Goal: Find contact information: Find contact information

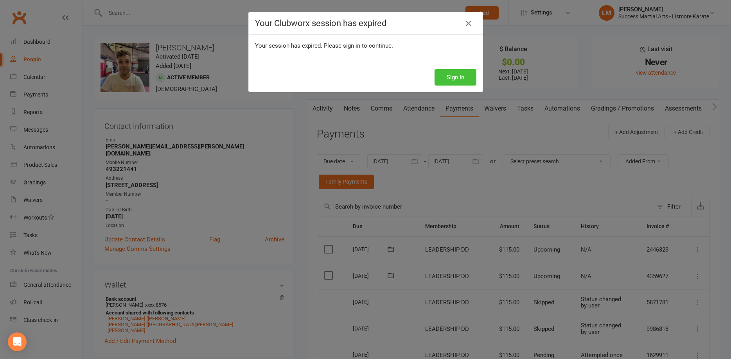
scroll to position [160, 0]
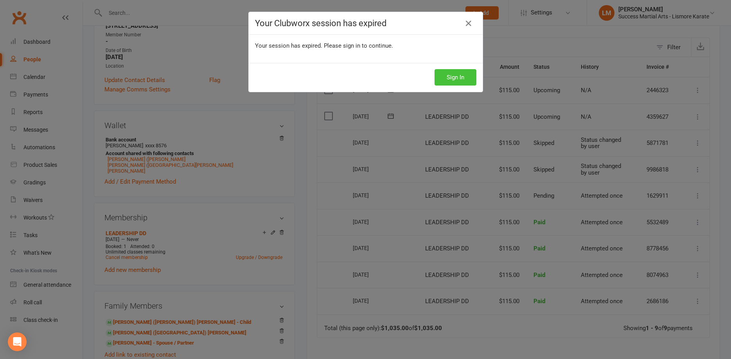
click at [458, 78] on button "Sign In" at bounding box center [455, 77] width 42 height 16
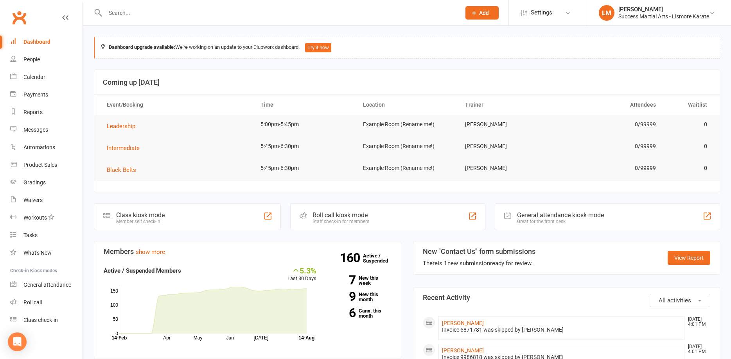
click at [123, 8] on input "text" at bounding box center [279, 12] width 352 height 11
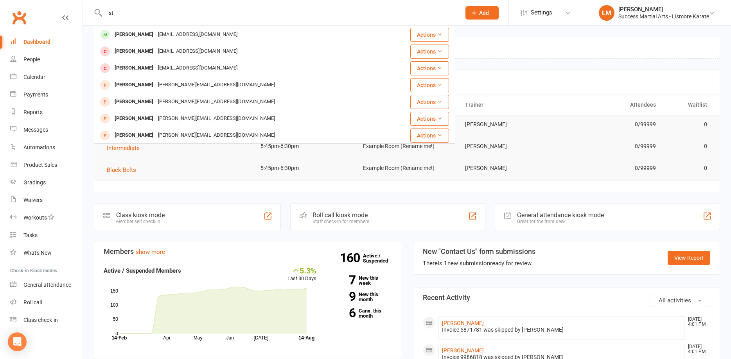
type input "s"
drag, startPoint x: 140, startPoint y: 7, endPoint x: 135, endPoint y: 12, distance: 6.1
click at [138, 8] on input "[PERSON_NAME]" at bounding box center [279, 12] width 352 height 11
drag, startPoint x: 133, startPoint y: 13, endPoint x: 93, endPoint y: 12, distance: 40.3
click at [103, 12] on input "[PERSON_NAME]" at bounding box center [279, 12] width 352 height 11
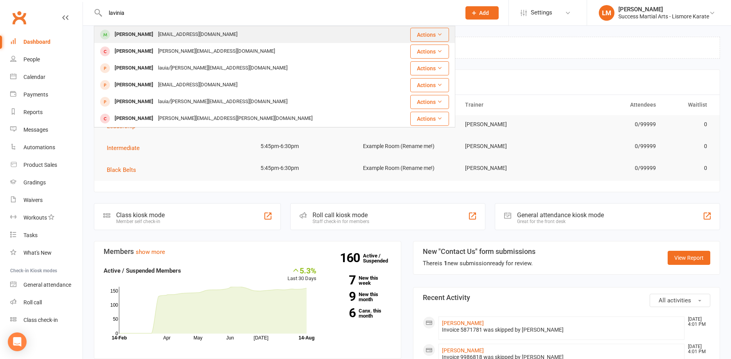
type input "lavinia"
click at [117, 38] on div "[PERSON_NAME]" at bounding box center [133, 34] width 43 height 11
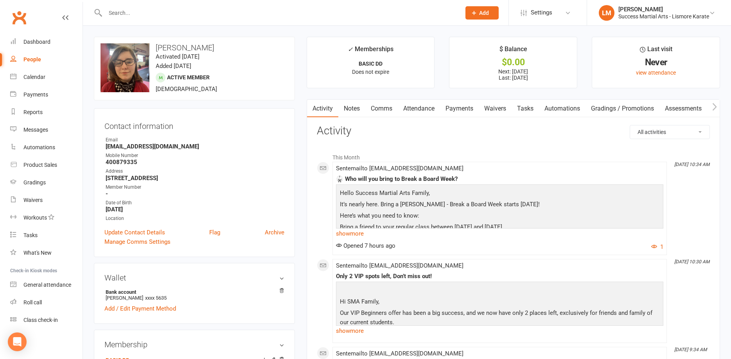
click at [149, 14] on input "text" at bounding box center [279, 12] width 352 height 11
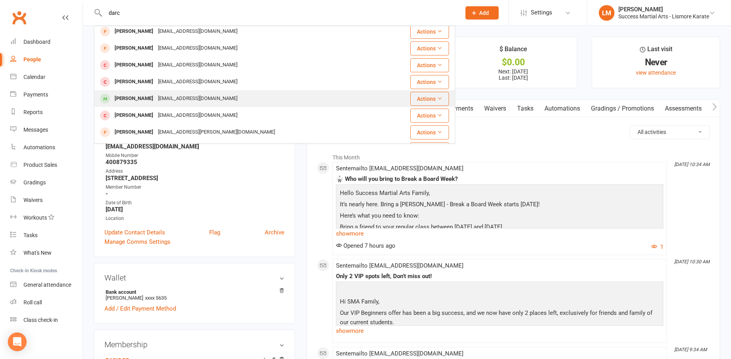
scroll to position [127, 0]
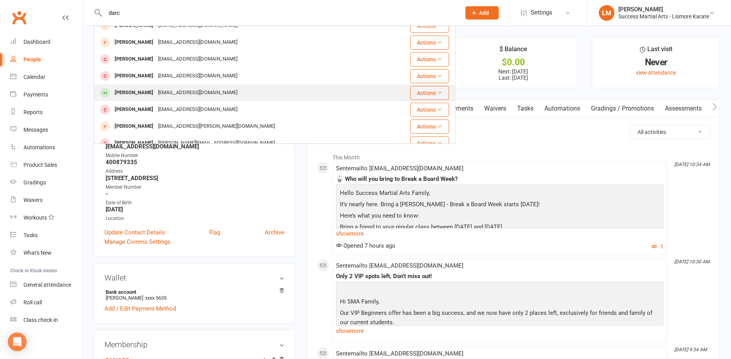
type input "darc"
click at [127, 94] on div "[PERSON_NAME]" at bounding box center [133, 92] width 43 height 11
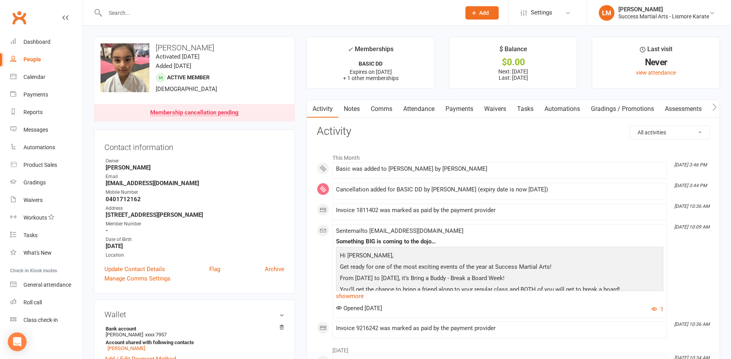
click at [124, 9] on input "text" at bounding box center [279, 12] width 352 height 11
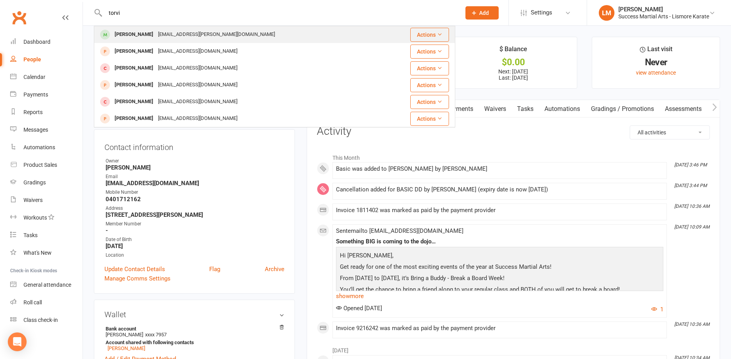
type input "torvi"
click at [127, 38] on div "[PERSON_NAME]" at bounding box center [133, 34] width 43 height 11
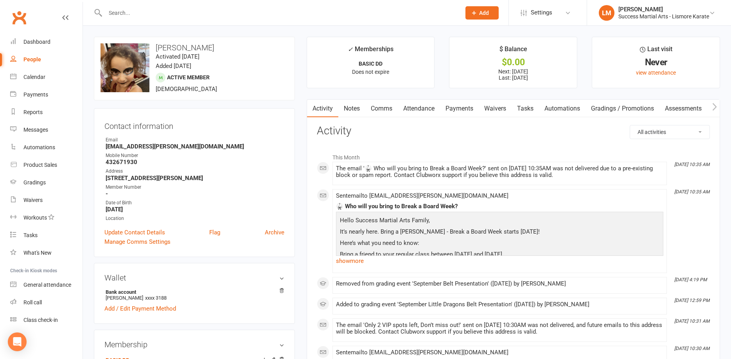
click at [125, 14] on input "text" at bounding box center [279, 12] width 352 height 11
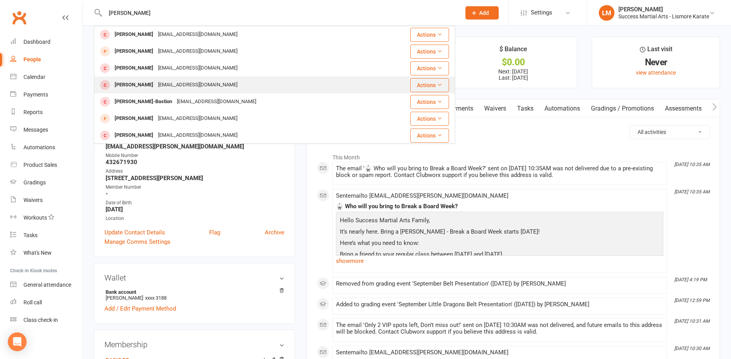
scroll to position [219, 0]
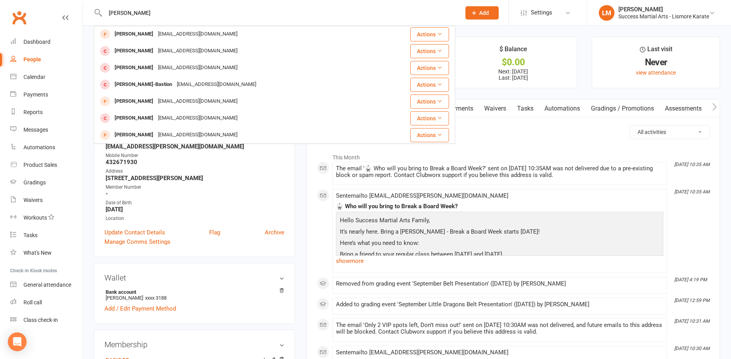
click at [133, 11] on input "[PERSON_NAME]" at bounding box center [279, 12] width 352 height 11
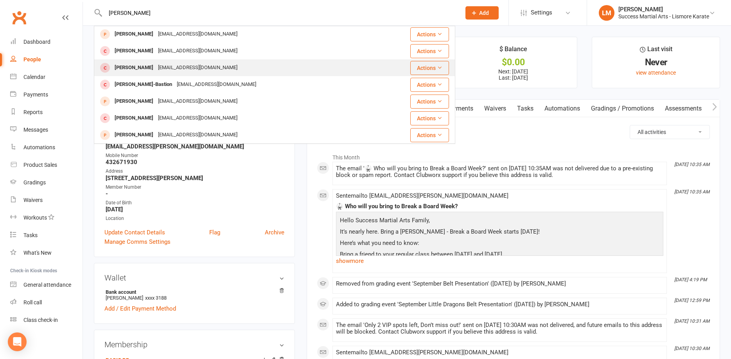
scroll to position [0, 0]
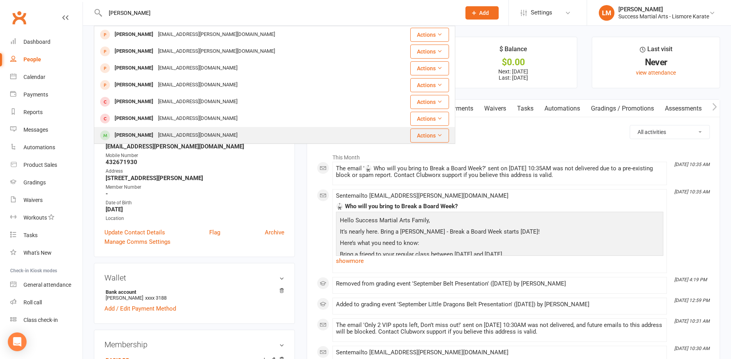
type input "[PERSON_NAME]"
click at [141, 135] on div "[PERSON_NAME]" at bounding box center [133, 135] width 43 height 11
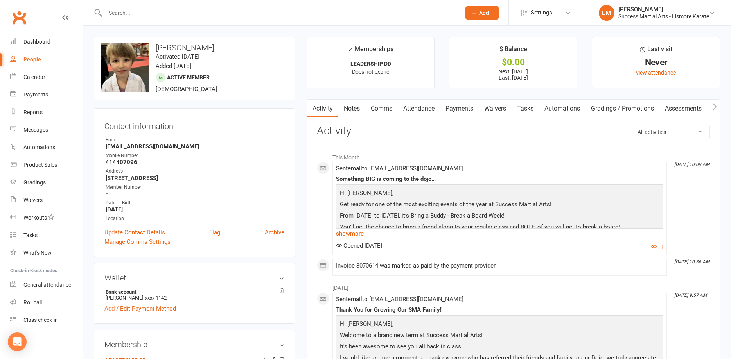
click at [119, 161] on strong "414407096" at bounding box center [195, 162] width 179 height 7
copy strong "414407096"
click at [122, 12] on input "text" at bounding box center [279, 12] width 352 height 11
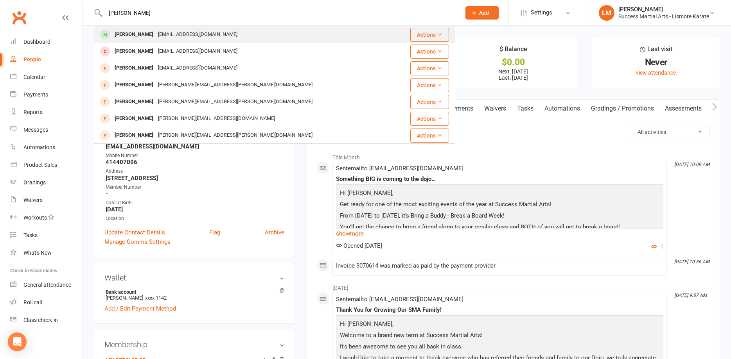
type input "[PERSON_NAME]"
click at [156, 33] on div "[EMAIL_ADDRESS][DOMAIN_NAME]" at bounding box center [198, 34] width 84 height 11
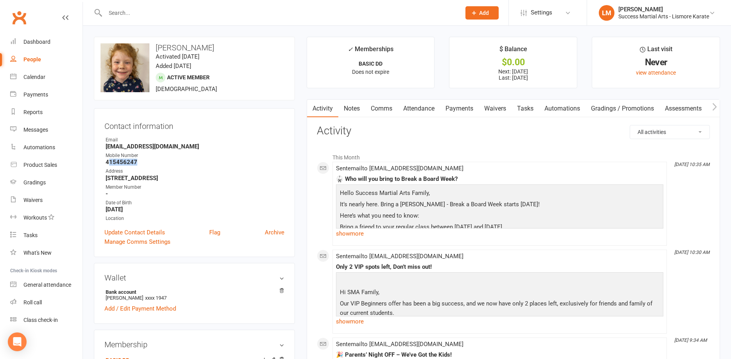
drag, startPoint x: 137, startPoint y: 163, endPoint x: 108, endPoint y: 164, distance: 29.0
click at [108, 164] on strong "415456247" at bounding box center [195, 162] width 179 height 7
copy strong "15456247"
click at [144, 19] on div at bounding box center [274, 12] width 361 height 25
click at [128, 2] on div at bounding box center [274, 12] width 361 height 25
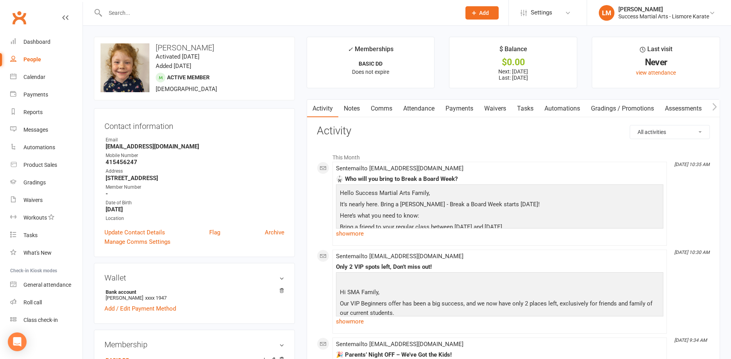
click at [126, 12] on input "text" at bounding box center [279, 12] width 352 height 11
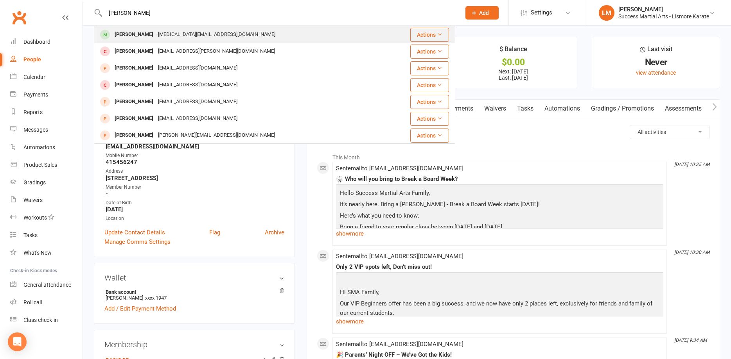
type input "[PERSON_NAME]"
click at [143, 34] on div "[PERSON_NAME]" at bounding box center [133, 34] width 43 height 11
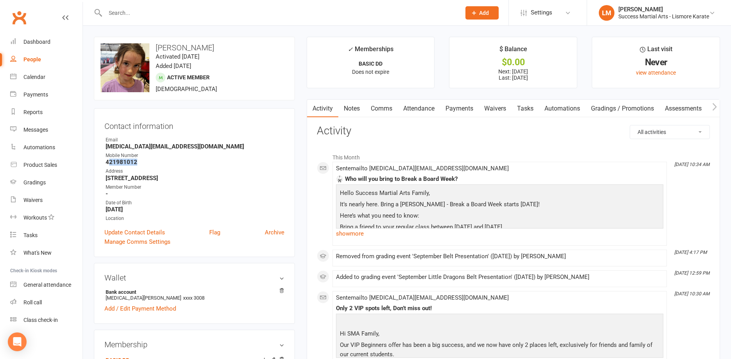
drag, startPoint x: 143, startPoint y: 165, endPoint x: 109, endPoint y: 162, distance: 34.5
click at [109, 162] on strong "421981012" at bounding box center [195, 162] width 179 height 7
copy strong "21981012"
click at [126, 7] on div at bounding box center [274, 12] width 361 height 25
click at [198, 16] on input "text" at bounding box center [279, 12] width 352 height 11
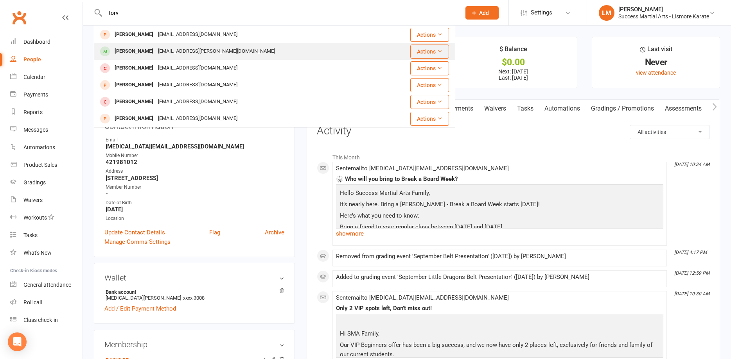
type input "torv"
click at [141, 56] on div "[PERSON_NAME]" at bounding box center [133, 51] width 43 height 11
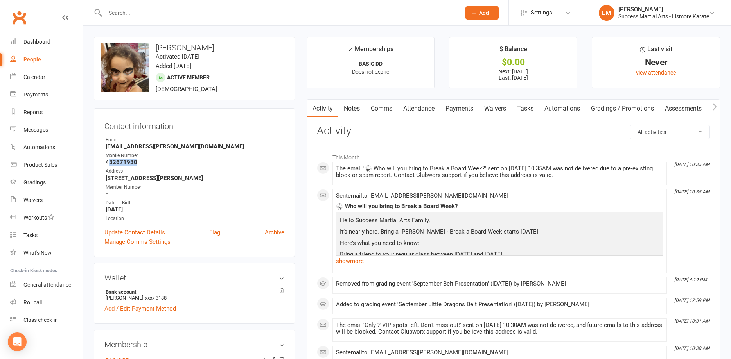
drag, startPoint x: 142, startPoint y: 162, endPoint x: 110, endPoint y: 166, distance: 32.0
click at [110, 166] on ul "Owner Email hayley.m.golan@gmail.com Mobile Number 432671930 Address 296 Stoney…" at bounding box center [194, 179] width 180 height 86
copy strong "32671930"
click at [122, 9] on input "text" at bounding box center [279, 12] width 352 height 11
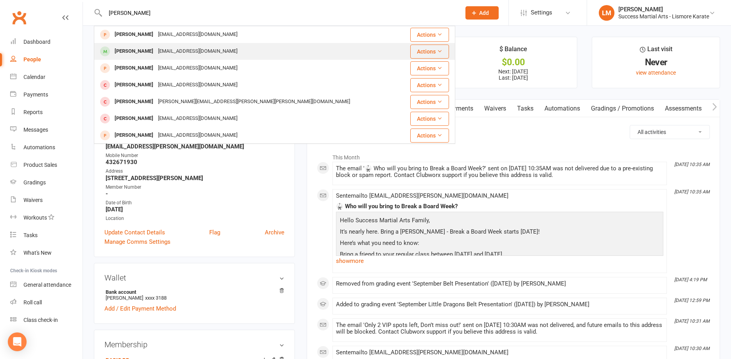
type input "clancy"
click at [129, 53] on div "Clancy Gray" at bounding box center [133, 51] width 43 height 11
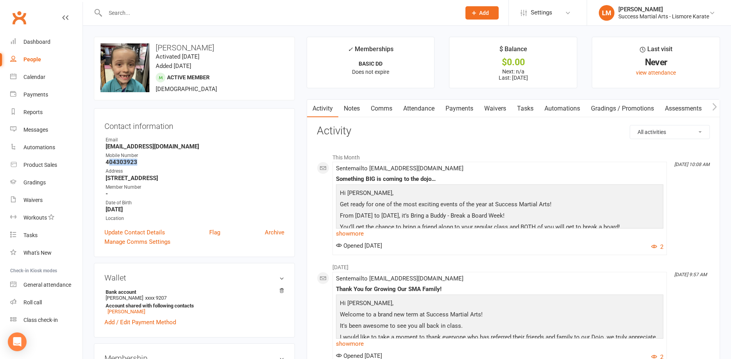
drag, startPoint x: 139, startPoint y: 162, endPoint x: 109, endPoint y: 163, distance: 30.1
click at [109, 163] on strong "404303923" at bounding box center [195, 162] width 179 height 7
copy strong "04303923"
click at [163, 165] on strong "404303923" at bounding box center [195, 162] width 179 height 7
click at [123, 13] on input "text" at bounding box center [279, 12] width 352 height 11
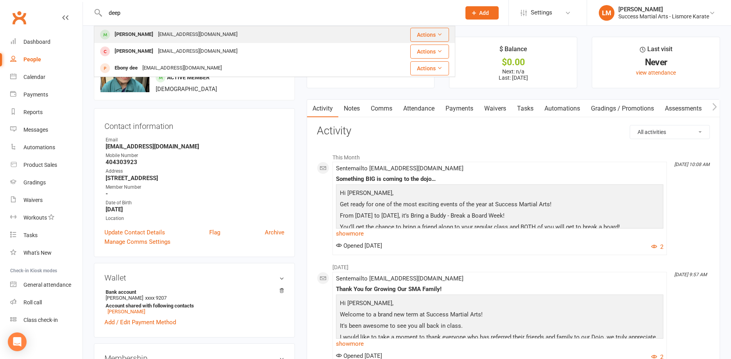
type input "deep"
click at [152, 34] on div "Deepak Sharma" at bounding box center [133, 34] width 43 height 11
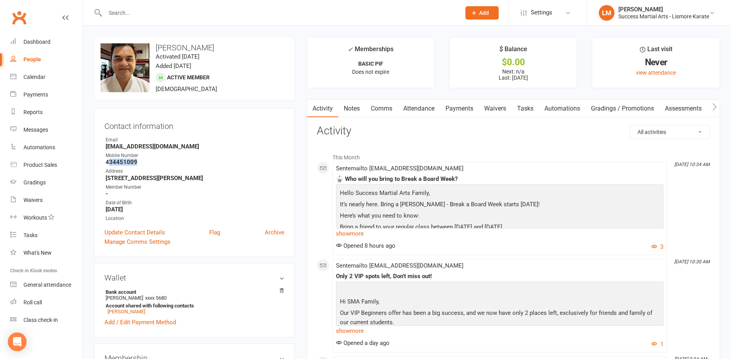
drag, startPoint x: 145, startPoint y: 163, endPoint x: 109, endPoint y: 163, distance: 35.6
click at [109, 163] on strong "434451009" at bounding box center [195, 162] width 179 height 7
copy strong "34451009"
click at [125, 11] on input "text" at bounding box center [279, 12] width 352 height 11
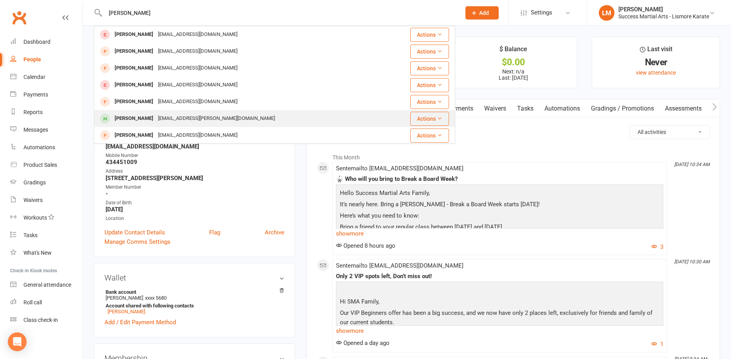
type input "rhys"
click at [173, 118] on div "josh.smith.7865@gmail.com" at bounding box center [217, 118] width 122 height 11
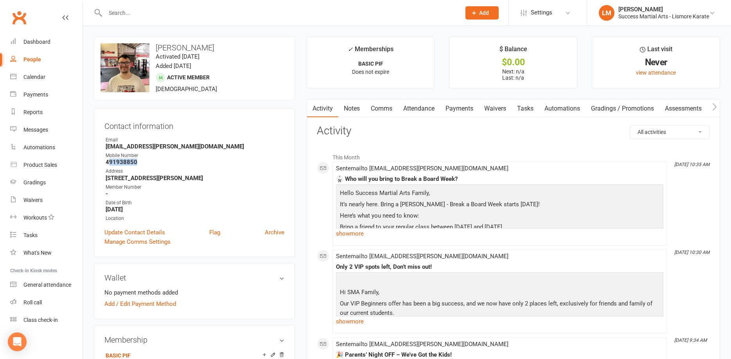
drag, startPoint x: 138, startPoint y: 165, endPoint x: 109, endPoint y: 165, distance: 29.7
click at [109, 165] on strong "491938850" at bounding box center [195, 162] width 179 height 7
copy strong "91938850"
click at [122, 14] on input "text" at bounding box center [279, 12] width 352 height 11
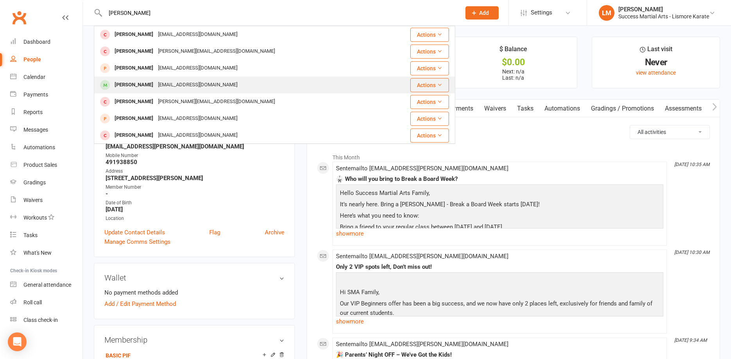
type input "arlo"
click at [130, 88] on div "Arlo Devine" at bounding box center [133, 84] width 43 height 11
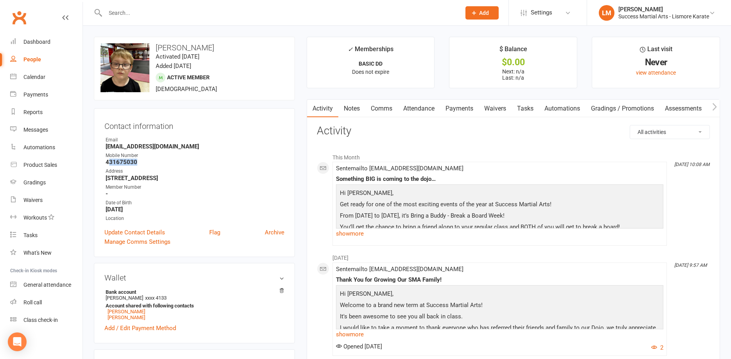
drag, startPoint x: 145, startPoint y: 161, endPoint x: 110, endPoint y: 164, distance: 34.9
click at [110, 164] on strong "431675030" at bounding box center [195, 162] width 179 height 7
copy strong "31675030"
click at [124, 15] on input "text" at bounding box center [279, 12] width 352 height 11
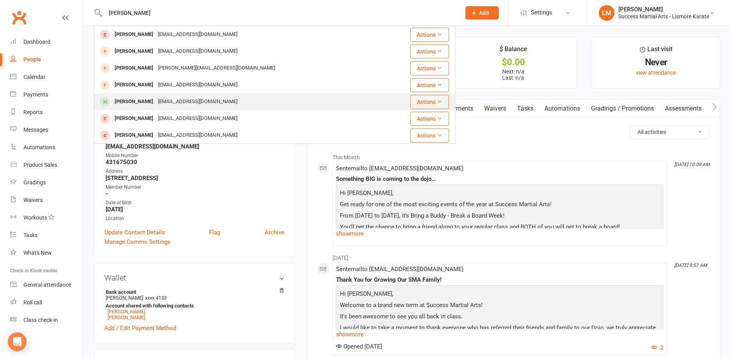
type input "luca"
click at [131, 105] on div "Luca Gava" at bounding box center [133, 101] width 43 height 11
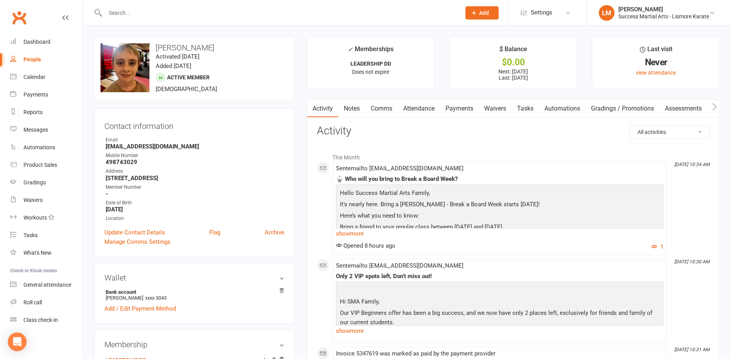
click at [123, 160] on strong "498743029" at bounding box center [195, 162] width 179 height 7
copy strong "498743029"
